Goal: Task Accomplishment & Management: Use online tool/utility

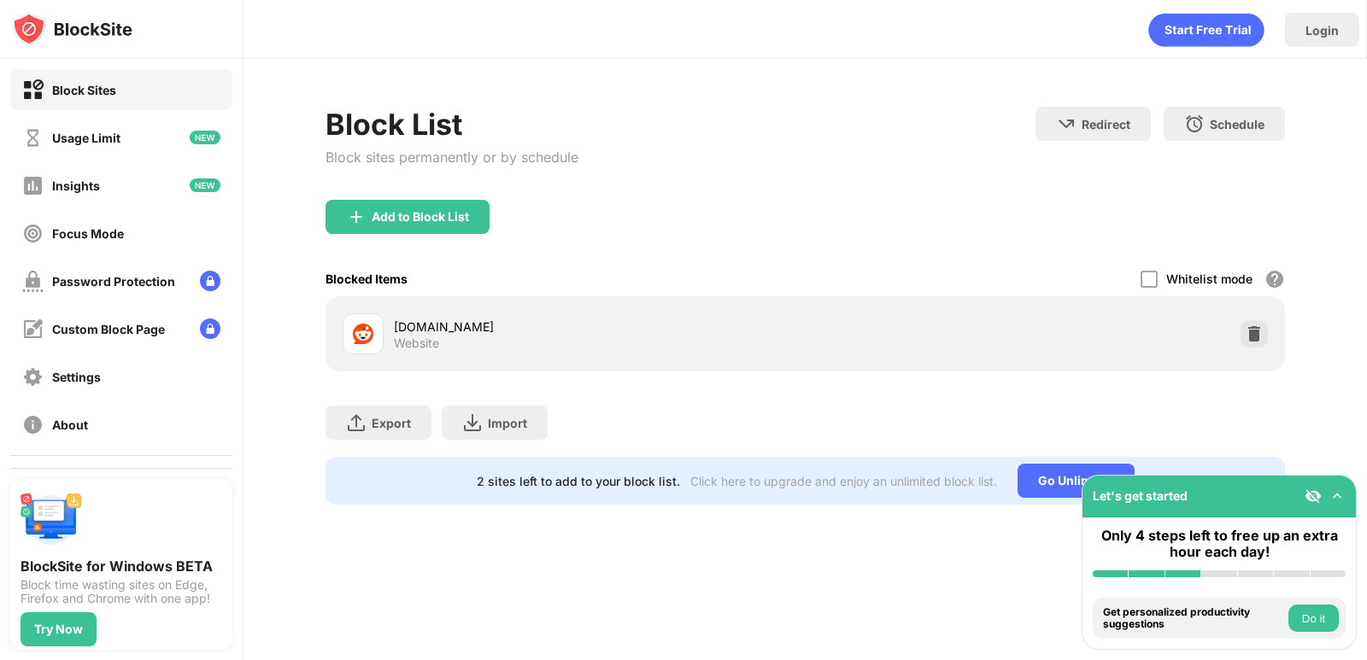
click at [1366, 374] on div "Block List Block sites permanently or by schedule Redirect Choose a site to be …" at bounding box center [804, 306] width 1123 height 494
click at [1317, 495] on img at bounding box center [1312, 496] width 17 height 17
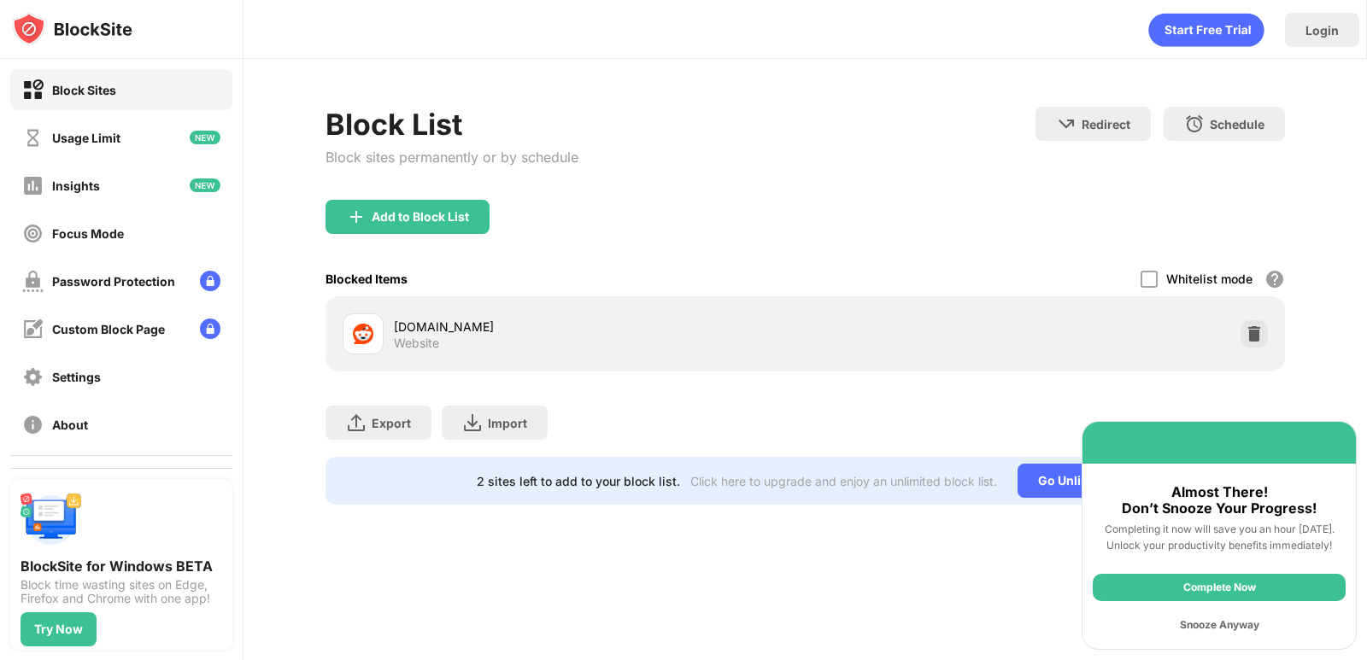
click at [1249, 630] on div "Snooze Anyway" at bounding box center [1218, 625] width 253 height 27
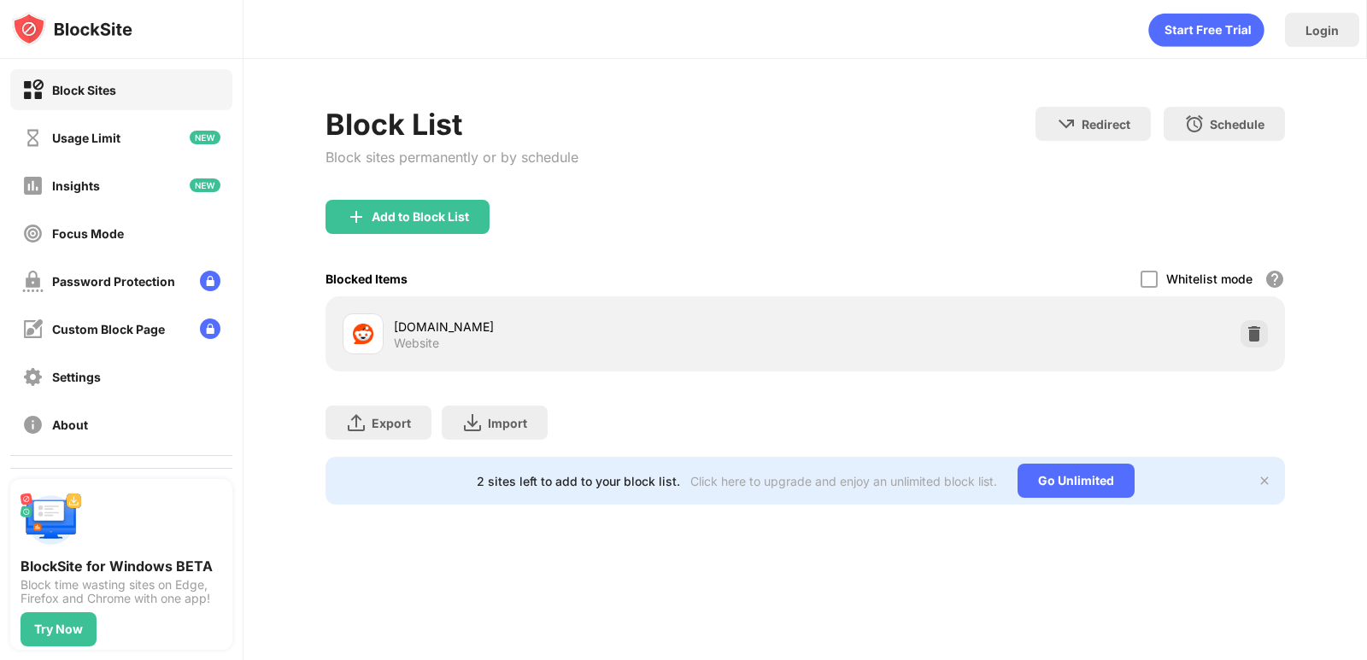
click at [437, 220] on div "Add to Block List" at bounding box center [420, 217] width 97 height 14
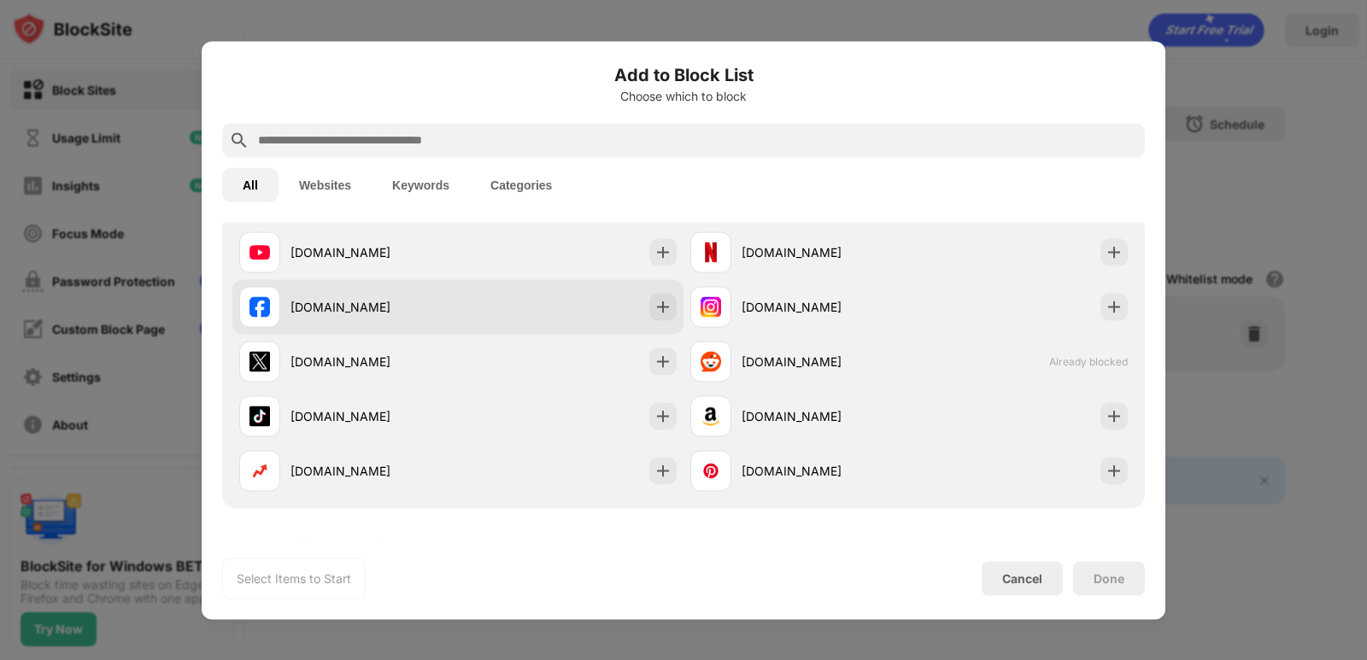
scroll to position [256, 0]
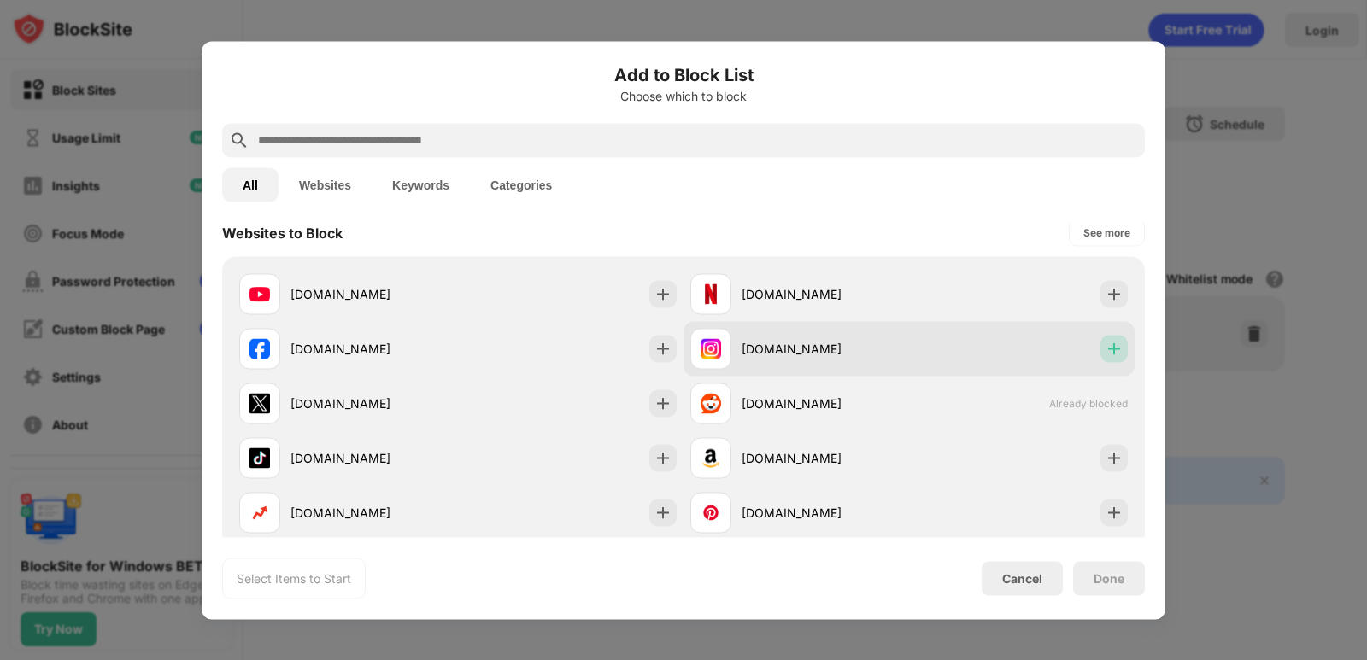
click at [1105, 355] on img at bounding box center [1113, 348] width 17 height 17
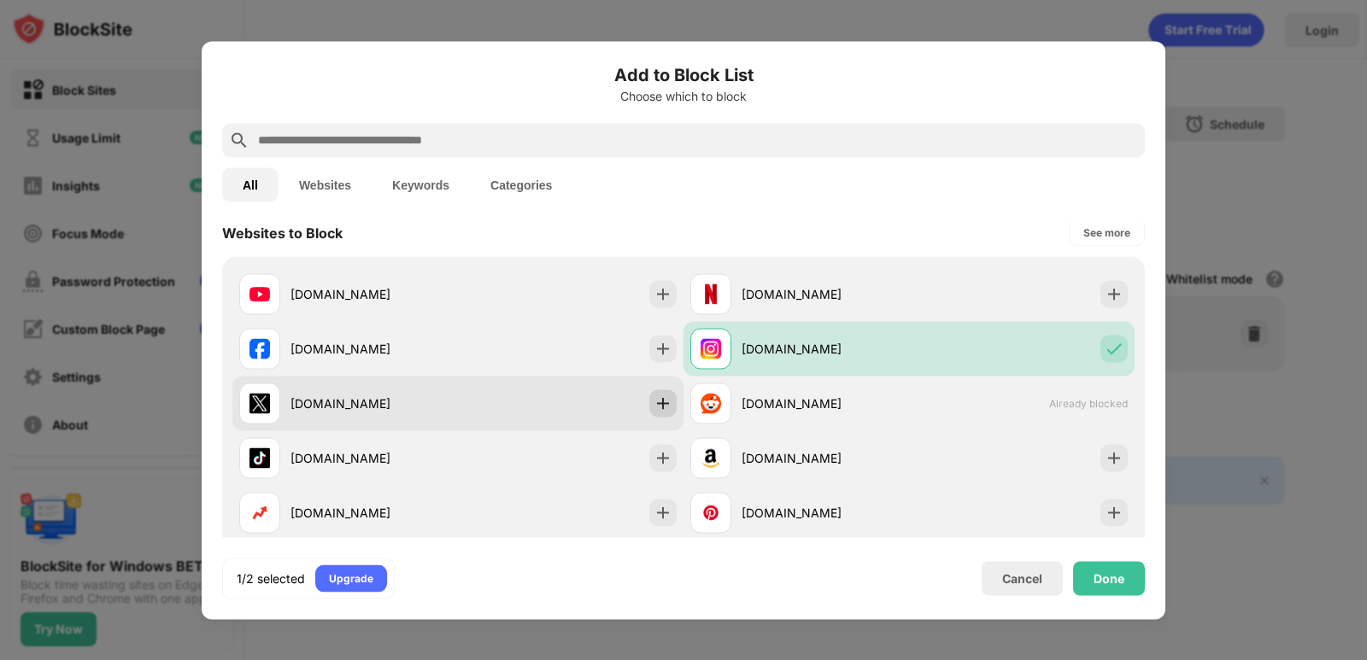
click at [659, 404] on img at bounding box center [662, 403] width 17 height 17
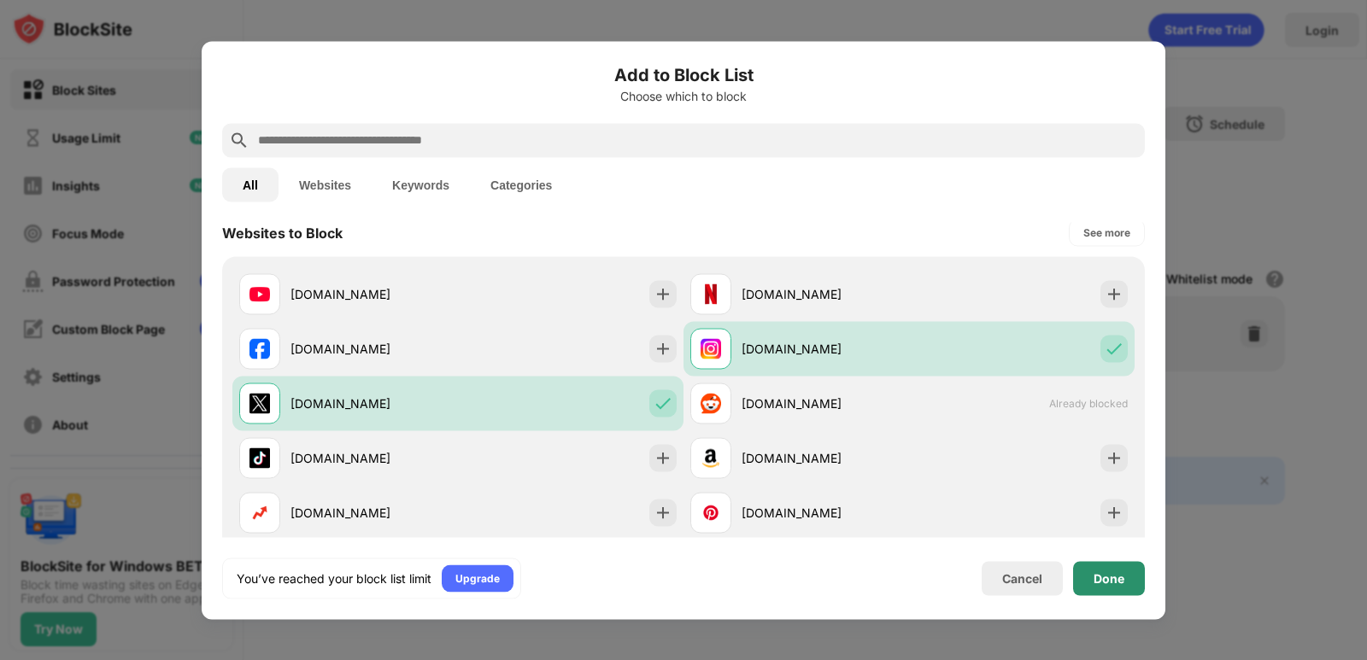
click at [1096, 579] on div "Done" at bounding box center [1108, 578] width 31 height 14
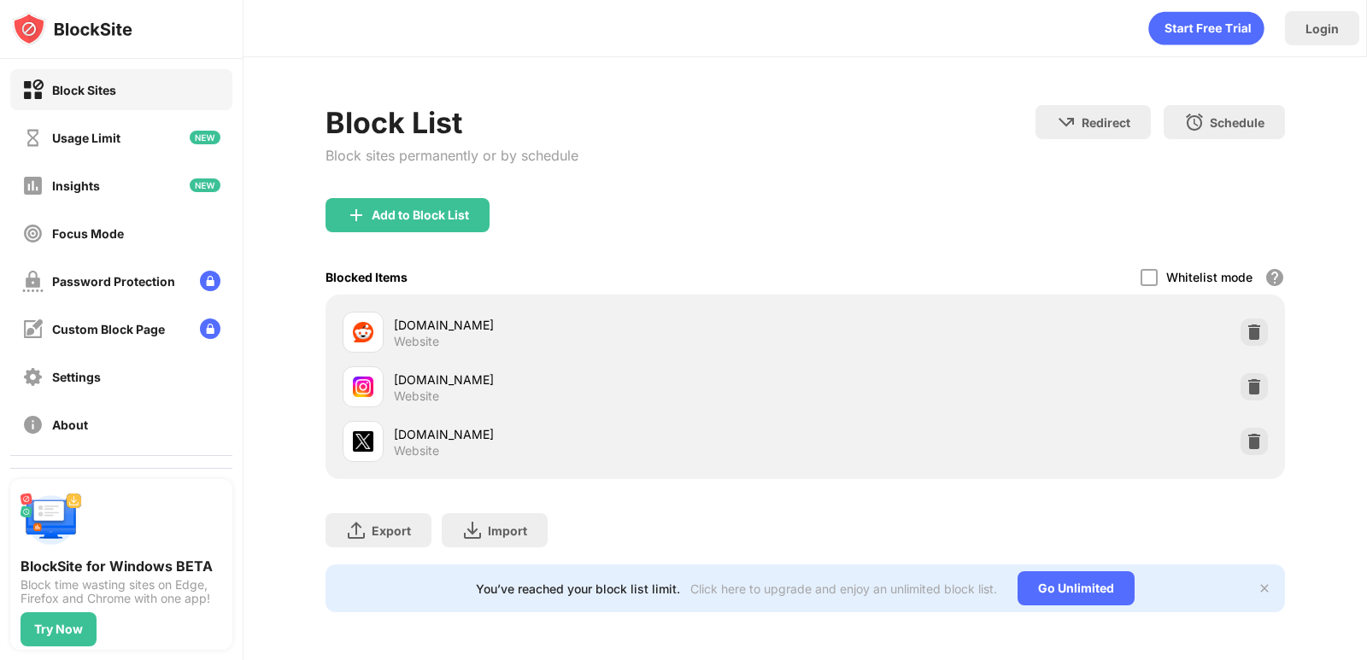
scroll to position [0, 0]
